Goal: Complete application form: Complete application form

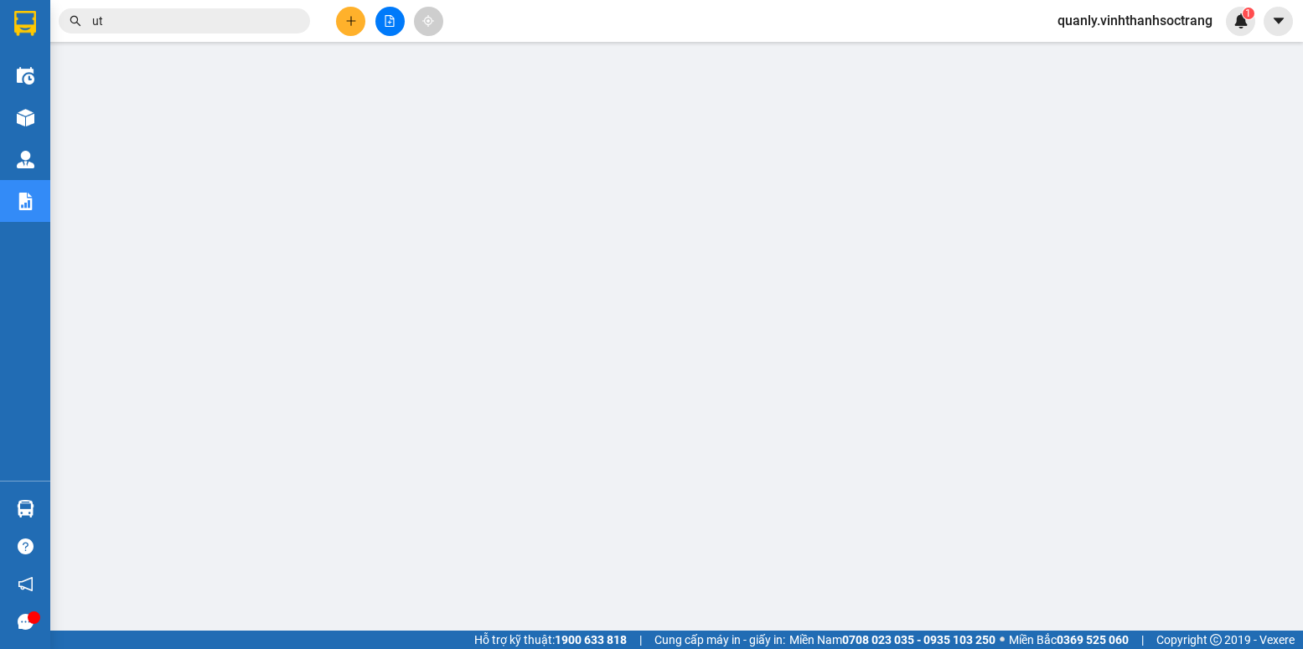
type input "u"
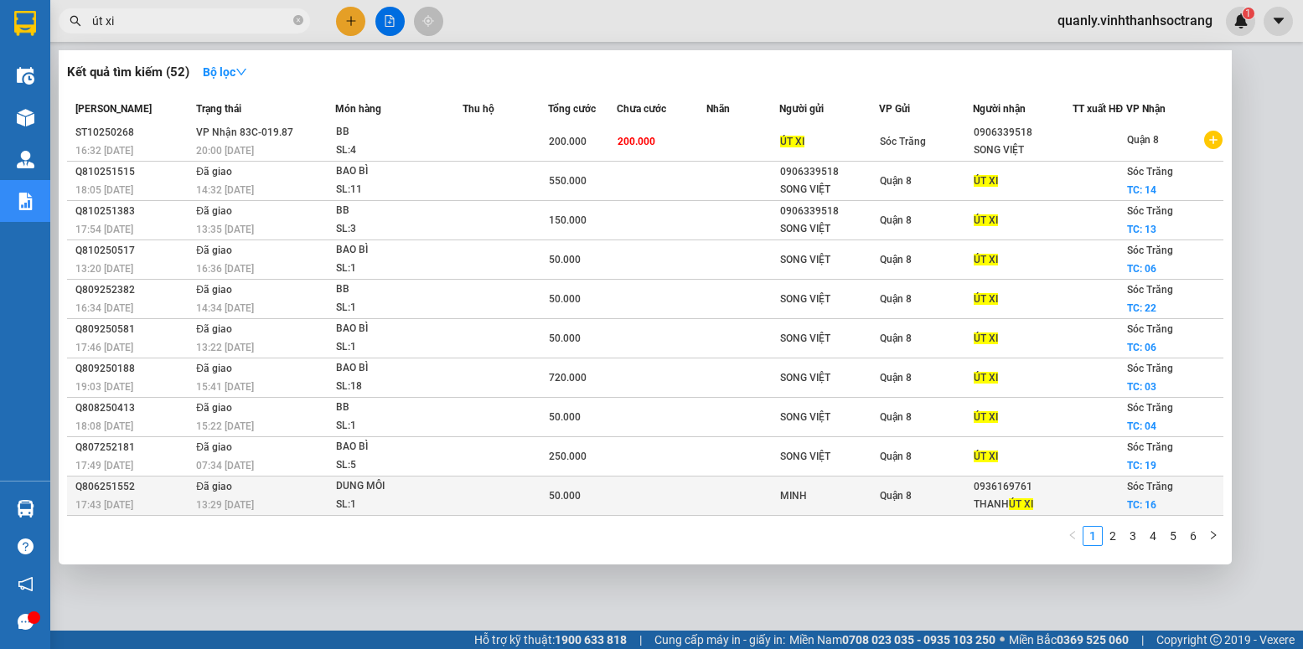
scroll to position [12, 0]
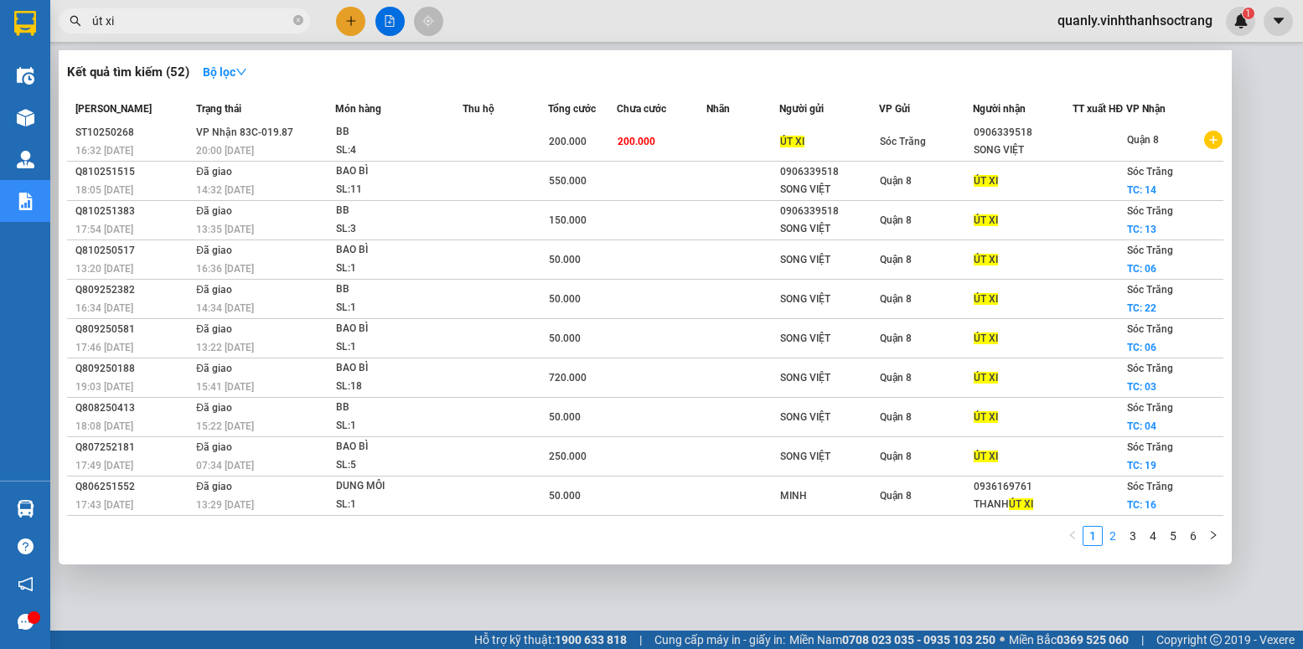
type input "út xi"
click at [1114, 535] on link "2" at bounding box center [1113, 536] width 18 height 18
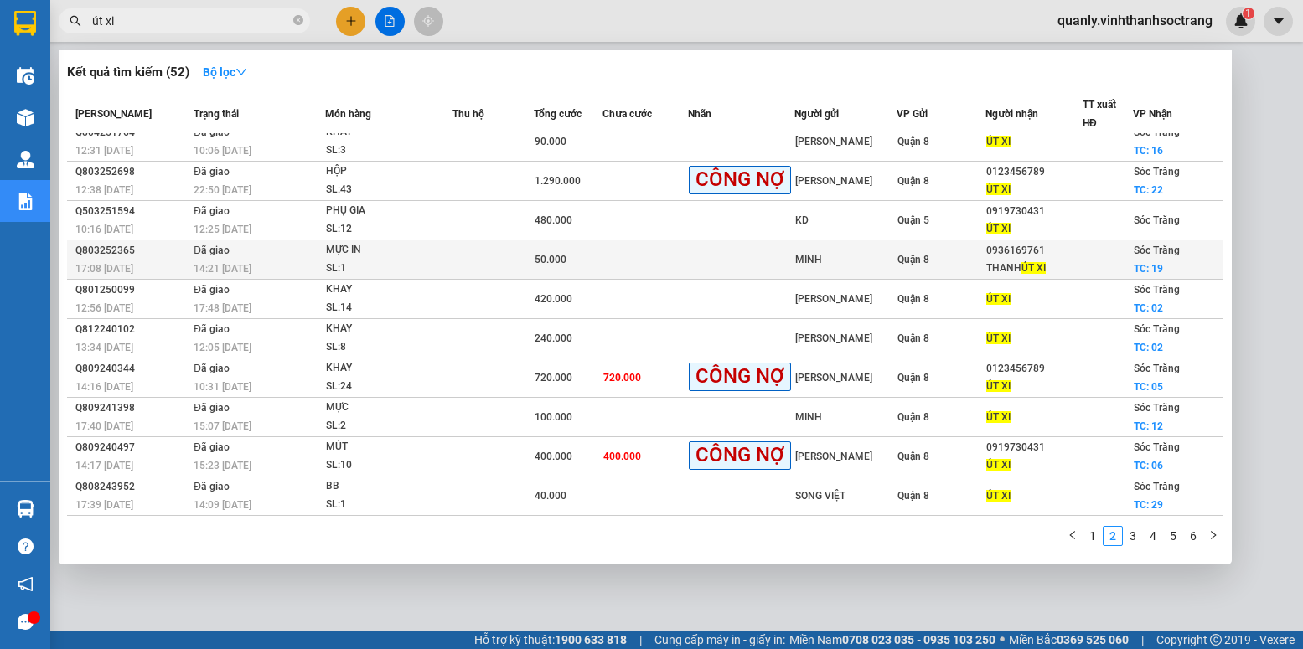
click at [1026, 255] on div "0936169761" at bounding box center [1034, 251] width 96 height 18
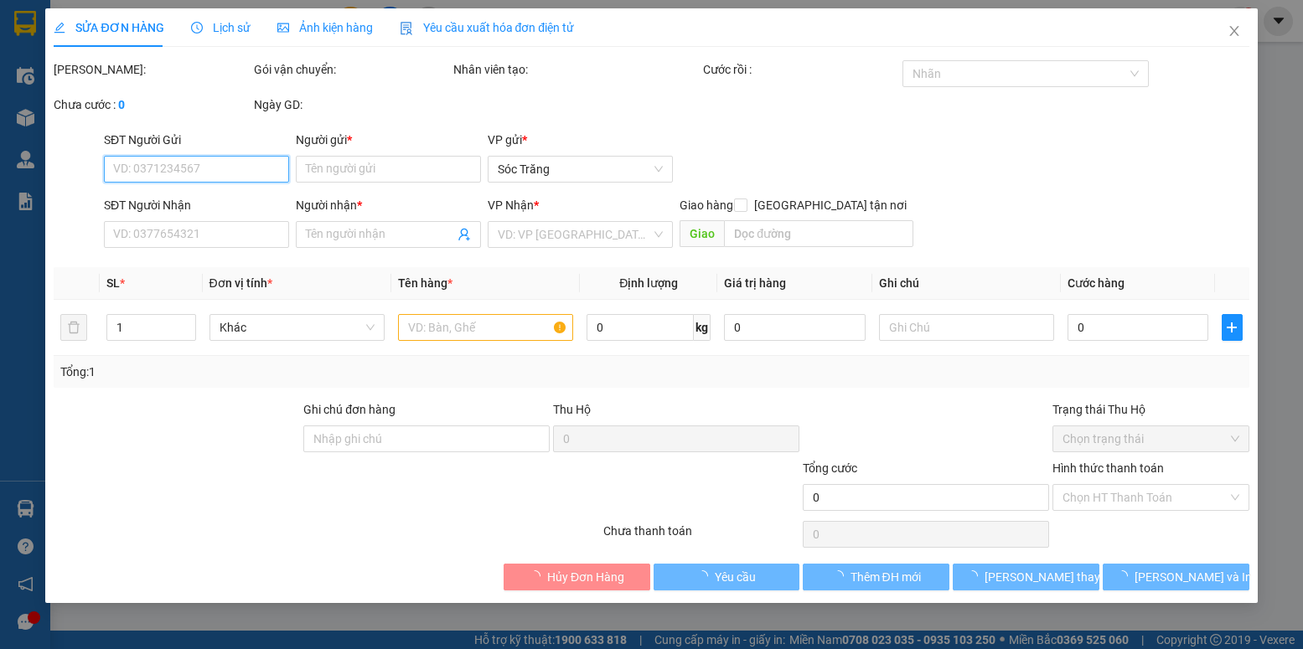
type input "MINH"
type input "0936169761"
type input "THANH ÚT XI"
checkbox input "true"
type input "19"
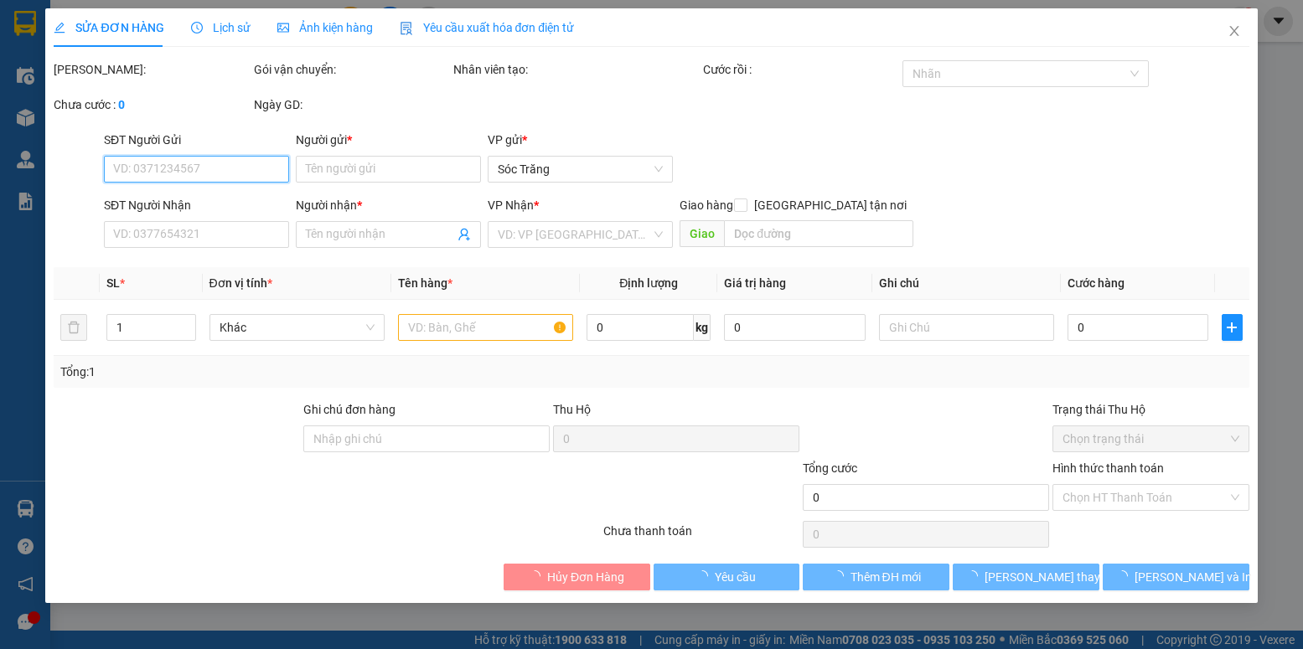
type input "50.000"
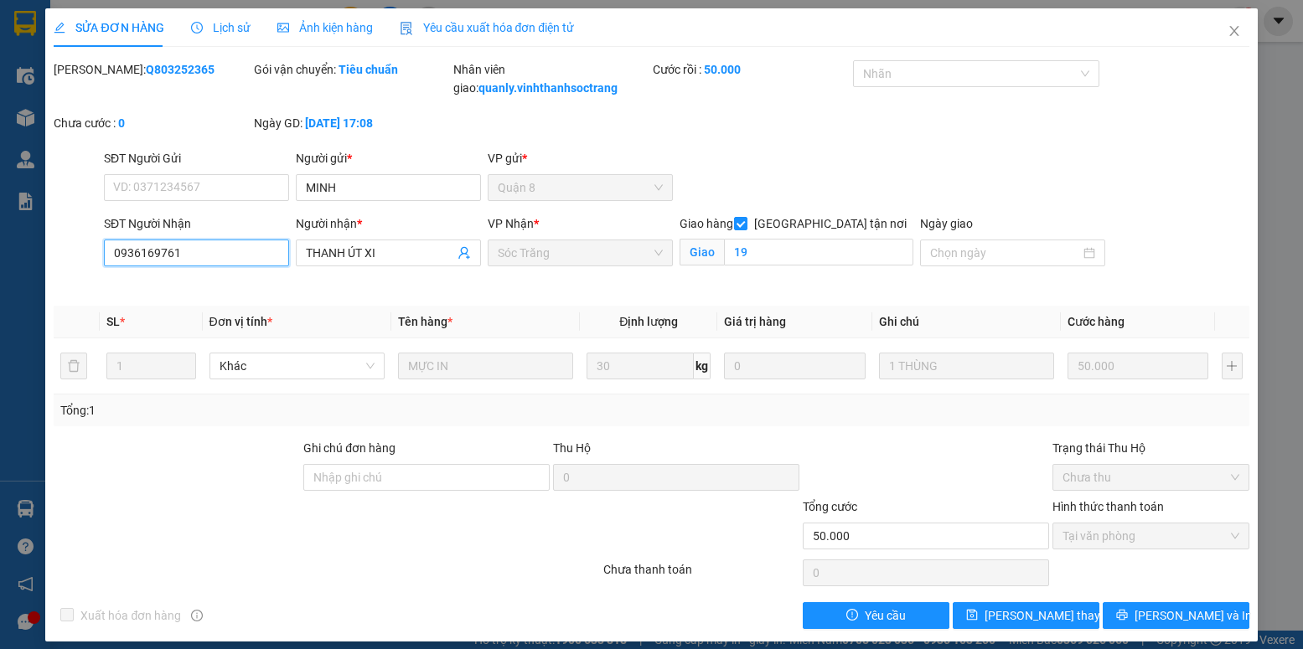
click at [219, 245] on input "0936169761" at bounding box center [196, 253] width 185 height 27
click at [1228, 27] on icon "close" at bounding box center [1234, 30] width 13 height 13
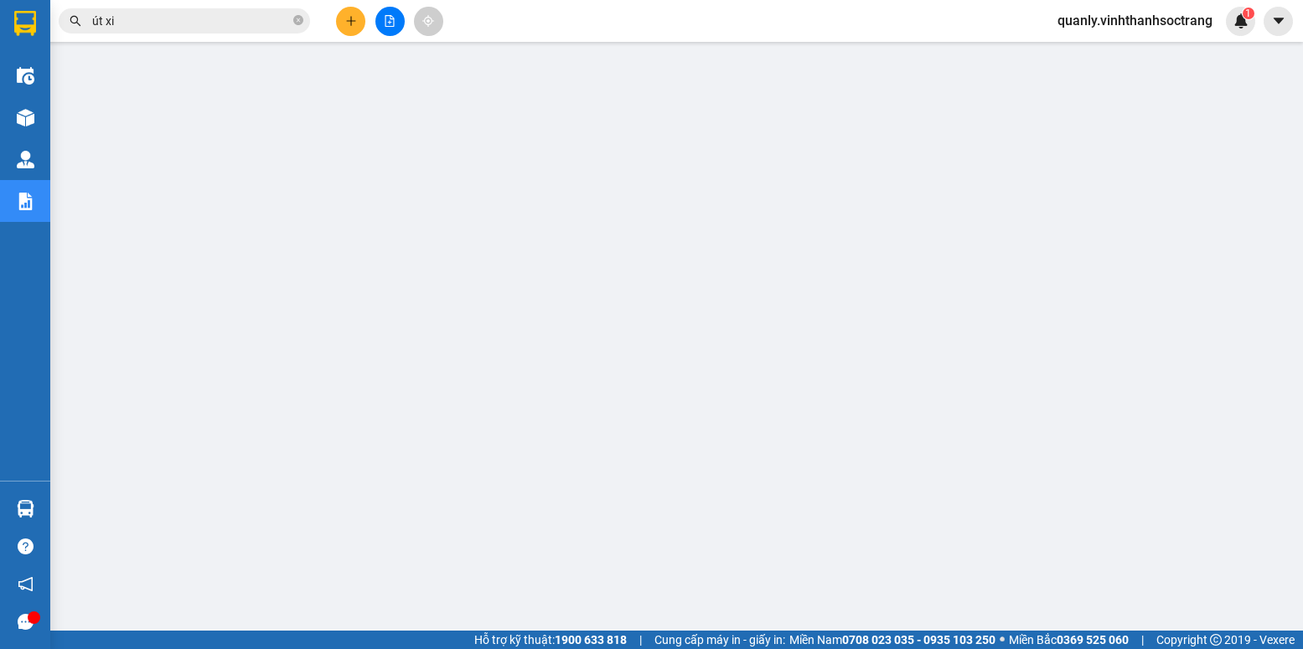
click at [205, 10] on span "út xi" at bounding box center [184, 20] width 251 height 25
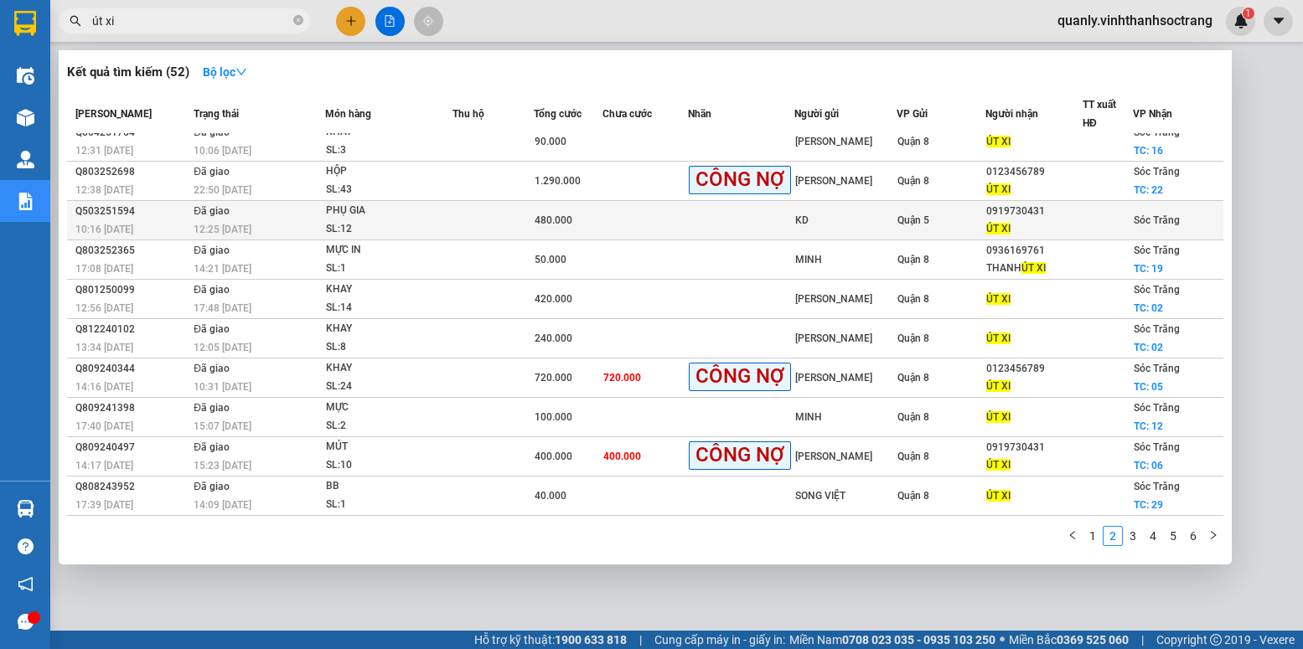
click at [1038, 210] on div "0919730431" at bounding box center [1034, 212] width 96 height 18
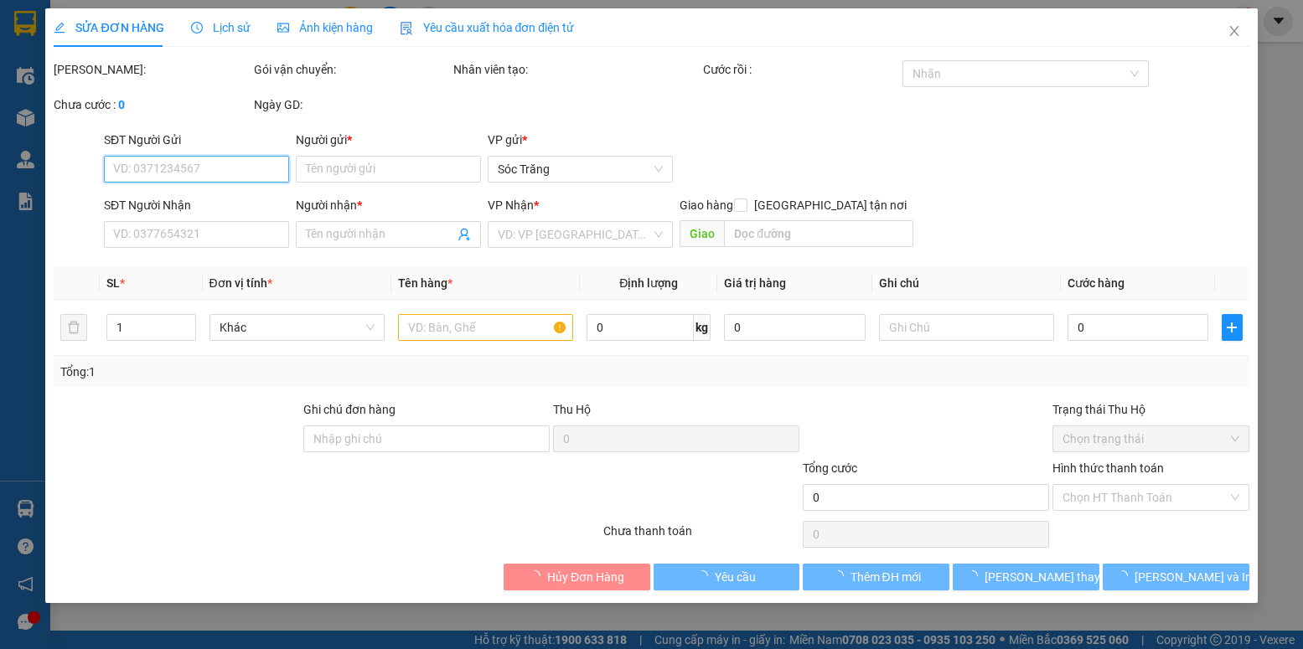
type input "KD"
type input "0919730431"
type input "ÚT XI"
type input "480.000"
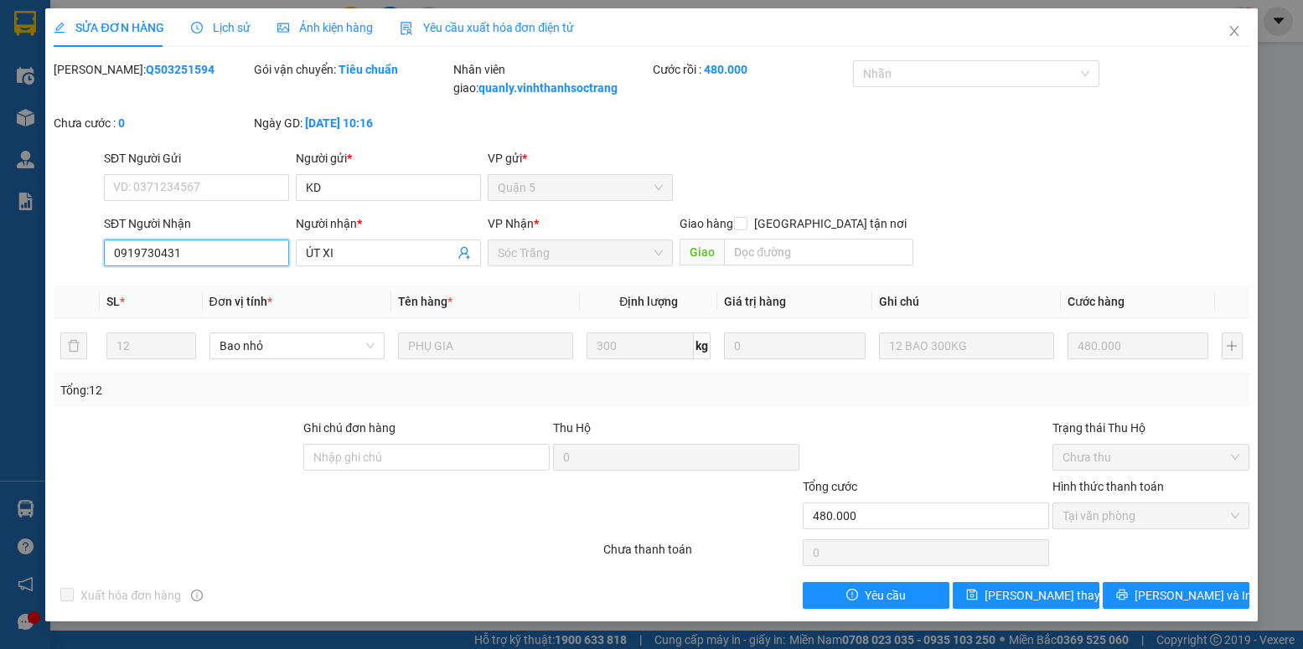
click at [199, 250] on input "0919730431" at bounding box center [196, 253] width 185 height 27
drag, startPoint x: 206, startPoint y: 254, endPoint x: 109, endPoint y: 269, distance: 98.4
click at [109, 269] on div "SĐT Người Nhận 0919730431 0919730431" at bounding box center [196, 244] width 185 height 59
click at [1240, 32] on icon "close" at bounding box center [1234, 30] width 13 height 13
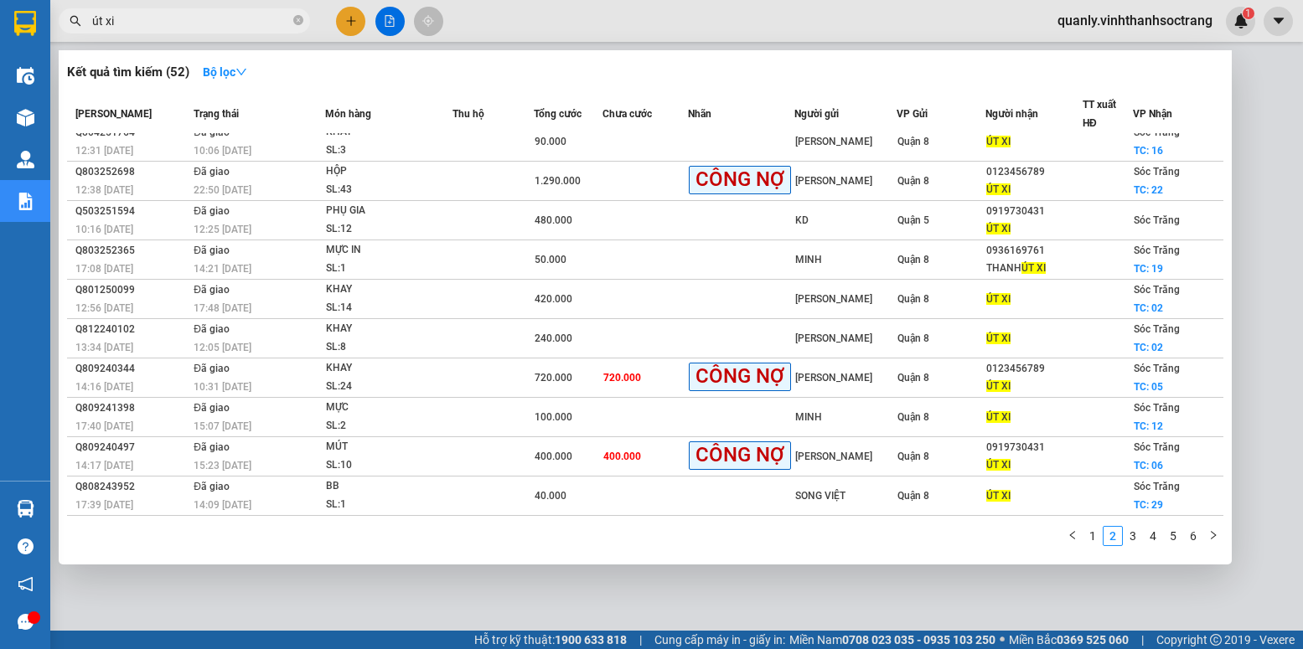
click at [163, 17] on input "út xi" at bounding box center [191, 21] width 198 height 18
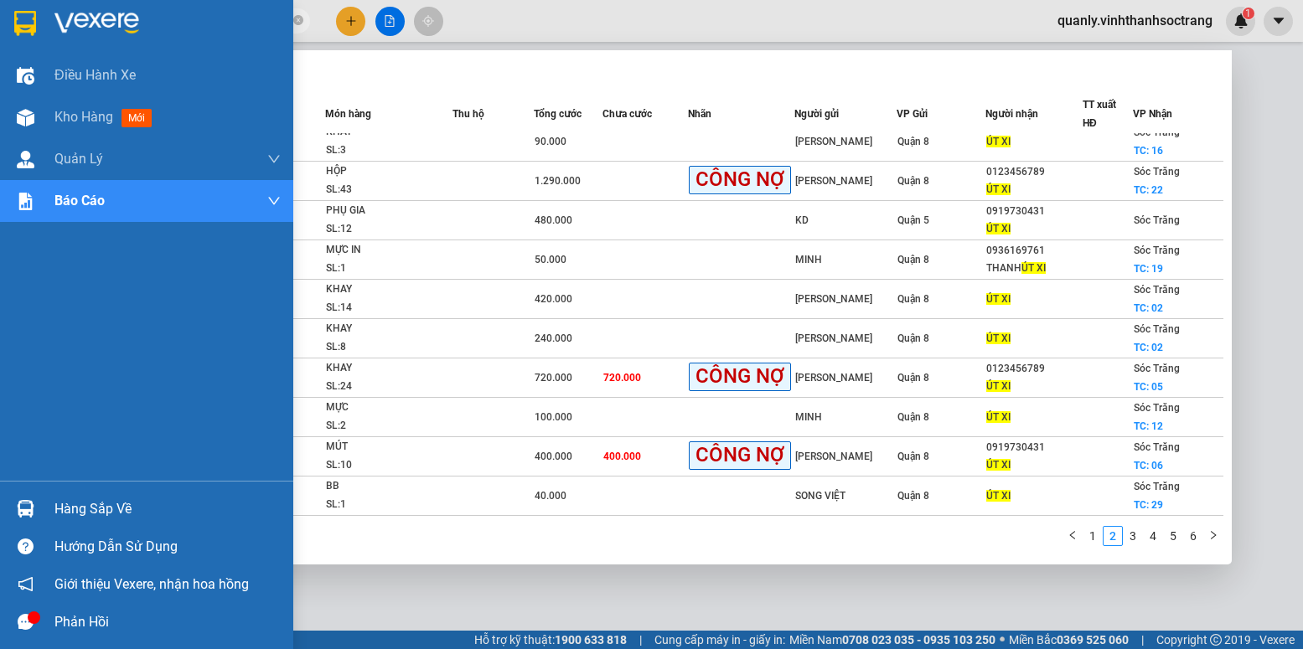
drag, startPoint x: 132, startPoint y: 26, endPoint x: 23, endPoint y: 33, distance: 108.3
click at [23, 33] on section "Kết quả tìm kiếm ( 52 ) Bộ lọc Mã ĐH Trạng thái Món hàng Thu hộ Tổng cước Chưa …" at bounding box center [651, 324] width 1303 height 649
